Goal: Find contact information: Find contact information

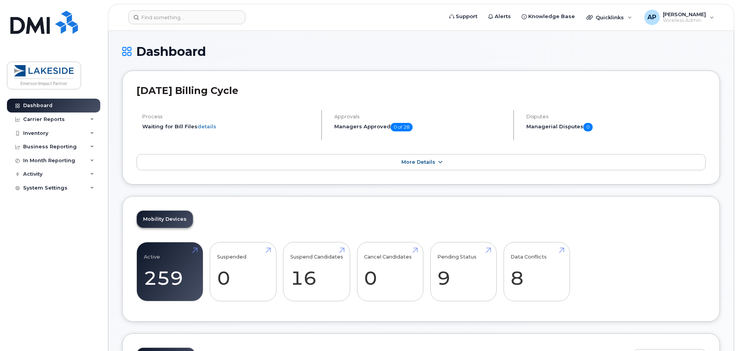
click at [232, 156] on link "More Details" at bounding box center [421, 162] width 569 height 16
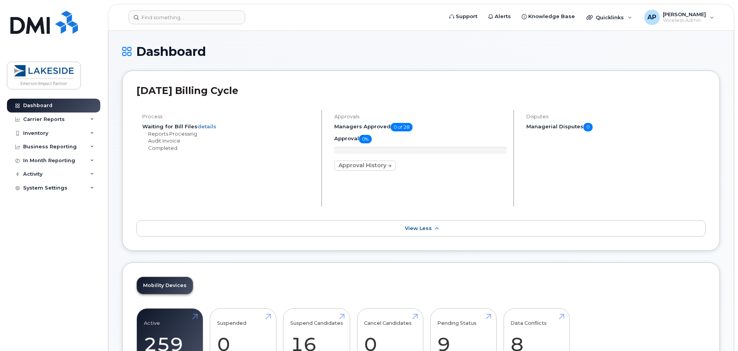
click at [173, 227] on link "View Less" at bounding box center [421, 229] width 569 height 16
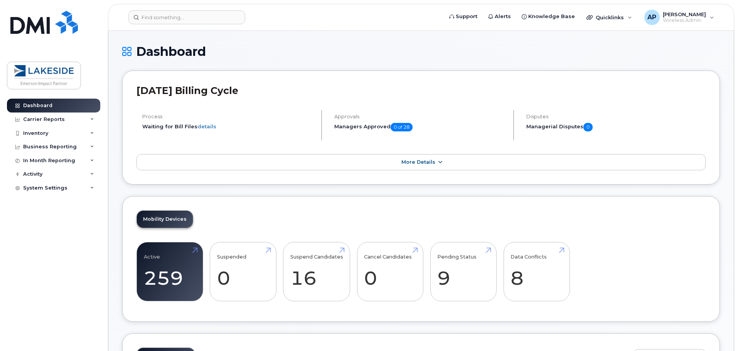
click at [179, 165] on link "More Details" at bounding box center [421, 162] width 569 height 16
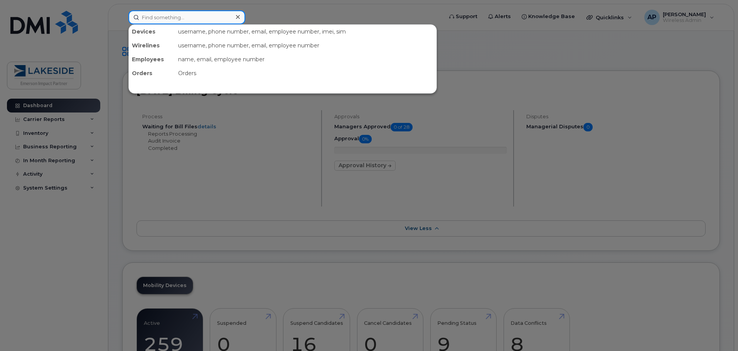
click at [156, 20] on input at bounding box center [186, 17] width 117 height 14
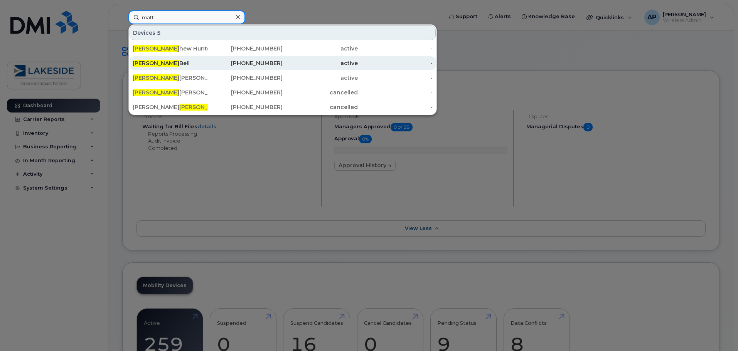
type input "matt"
click at [166, 63] on div "[PERSON_NAME]" at bounding box center [170, 63] width 75 height 8
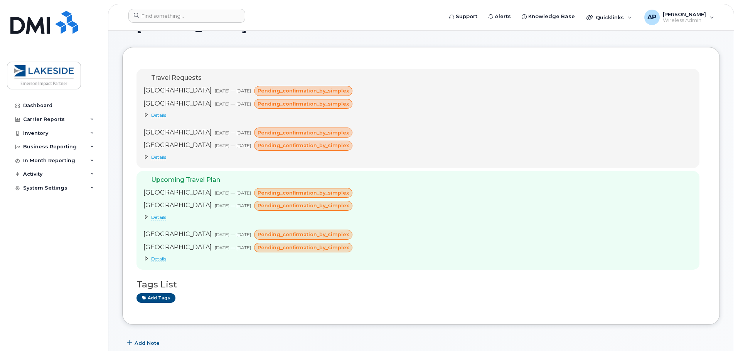
scroll to position [39, 0]
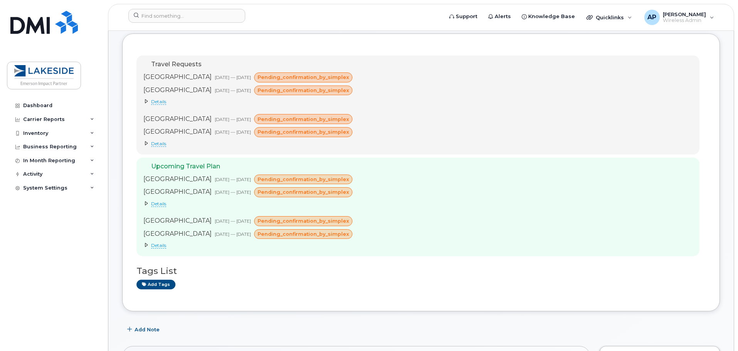
click at [147, 204] on icon at bounding box center [146, 203] width 5 height 5
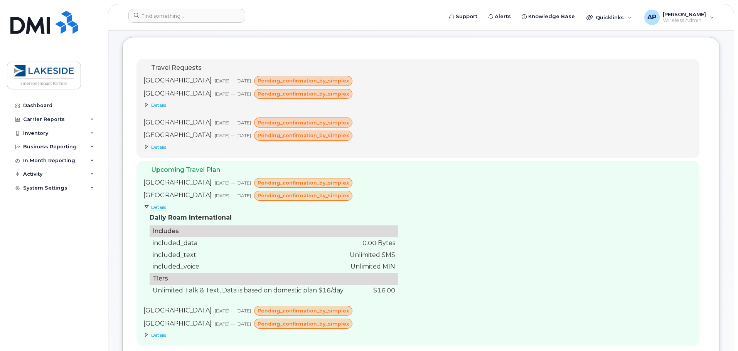
scroll to position [0, 0]
